Goal: Information Seeking & Learning: Learn about a topic

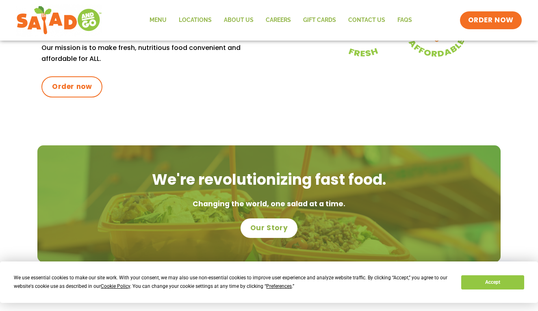
scroll to position [429, 0]
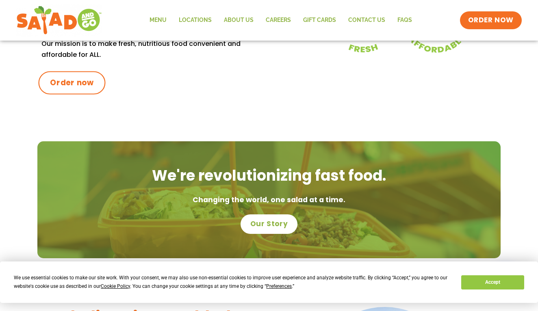
click at [71, 79] on span "Order now" at bounding box center [72, 83] width 44 height 11
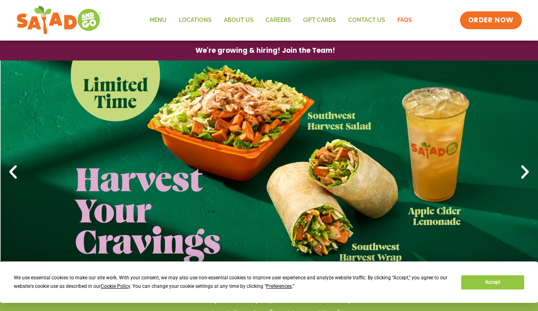
click at [394, 21] on link "FAQs" at bounding box center [404, 20] width 27 height 19
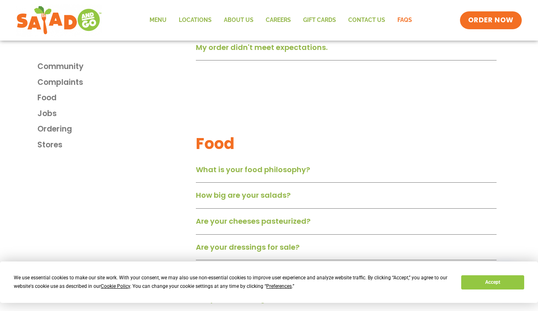
scroll to position [542, 0]
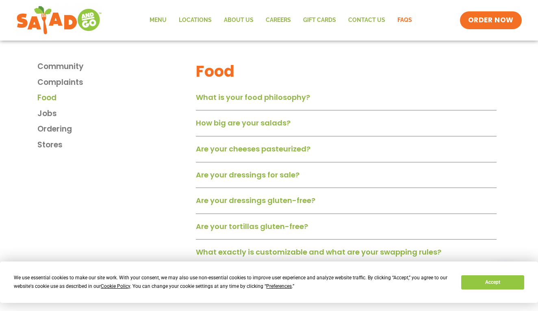
click at [49, 96] on span "Food" at bounding box center [46, 98] width 19 height 12
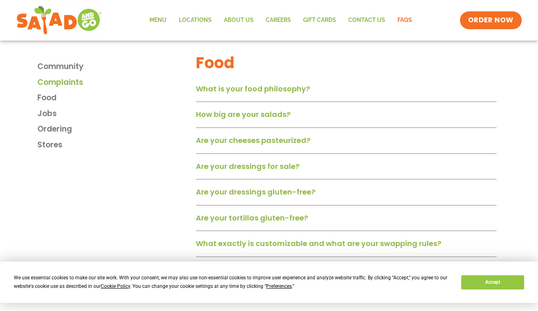
click at [59, 80] on span "Complaints" at bounding box center [60, 83] width 46 height 12
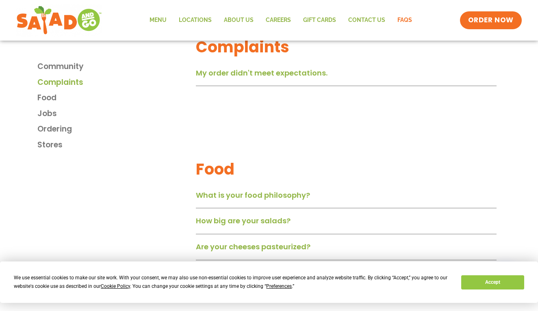
scroll to position [428, 0]
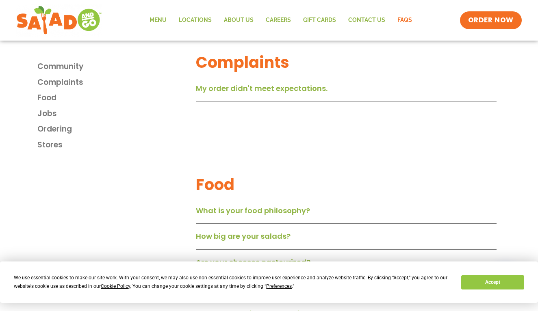
click at [267, 93] on link "My order didn't meet expectations." at bounding box center [262, 88] width 132 height 10
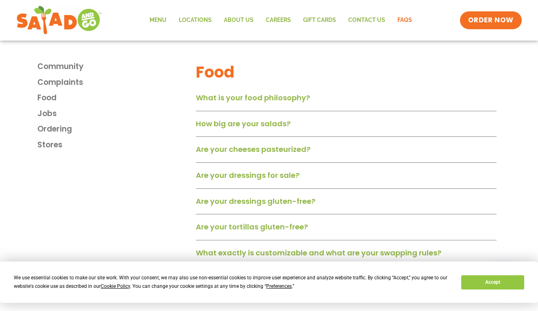
scroll to position [579, 0]
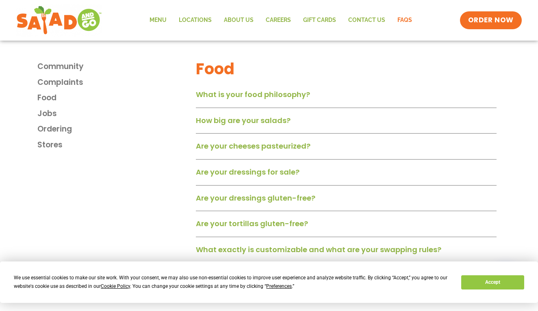
click at [254, 124] on link "How big are your salads?" at bounding box center [243, 120] width 95 height 10
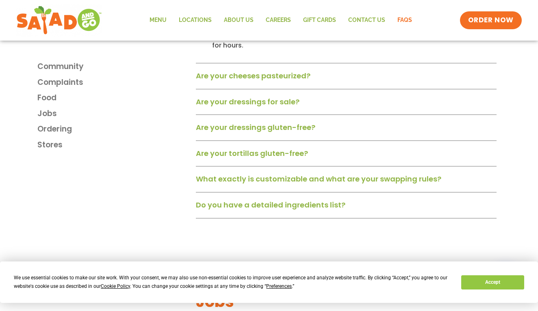
scroll to position [697, 0]
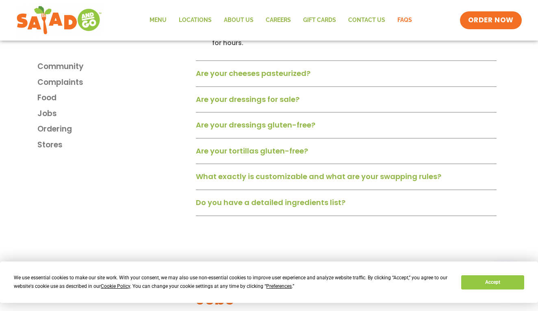
click at [245, 133] on div "Are your dressings gluten-free?" at bounding box center [346, 127] width 301 height 21
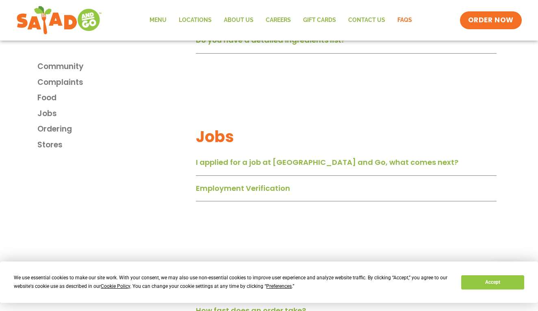
scroll to position [943, 0]
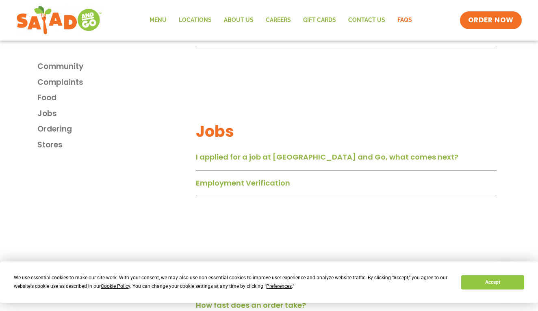
click at [237, 152] on div "I applied for a job at Salad and Go, what comes next?" at bounding box center [346, 160] width 301 height 21
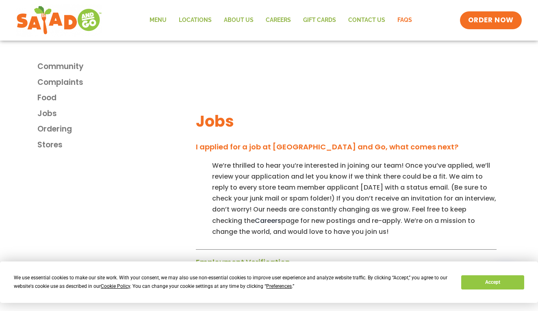
scroll to position [957, 0]
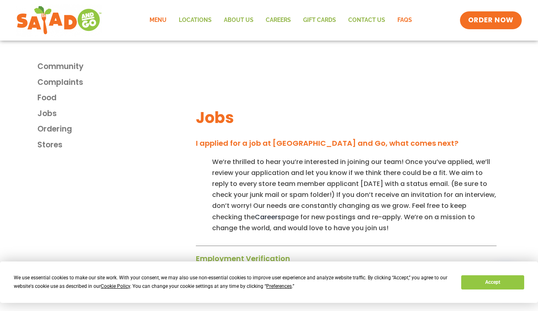
click at [165, 21] on link "Menu" at bounding box center [157, 20] width 29 height 19
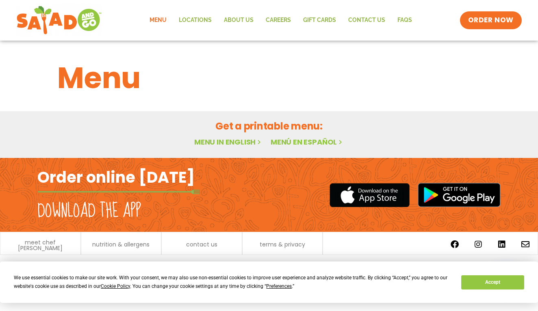
scroll to position [0, 0]
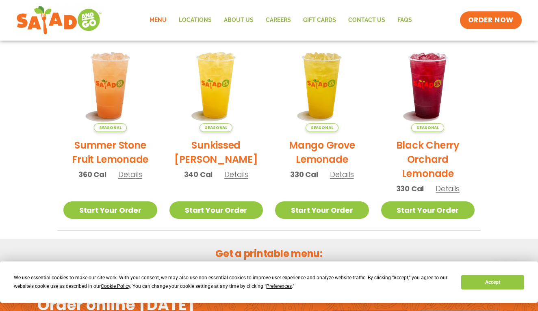
scroll to position [393, 0]
